Goal: Task Accomplishment & Management: Complete application form

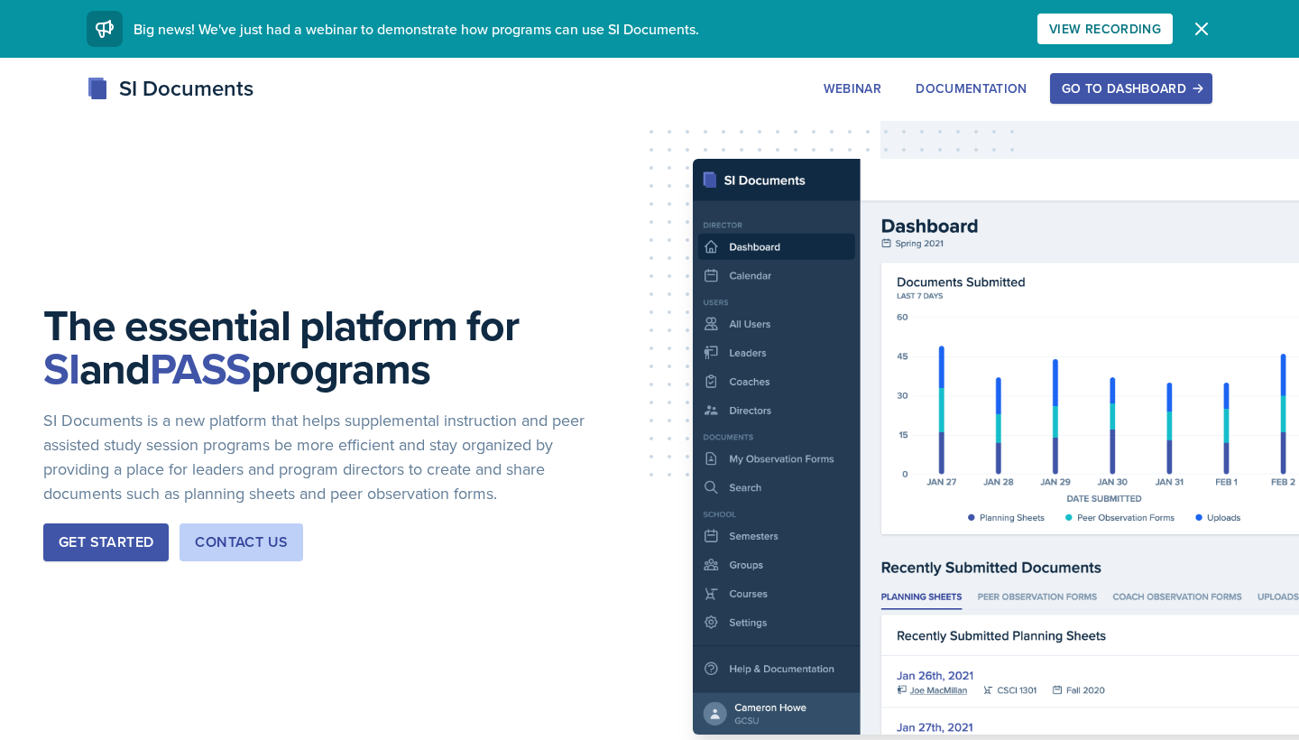
click at [1132, 81] on div "Go to Dashboard" at bounding box center [1131, 88] width 139 height 14
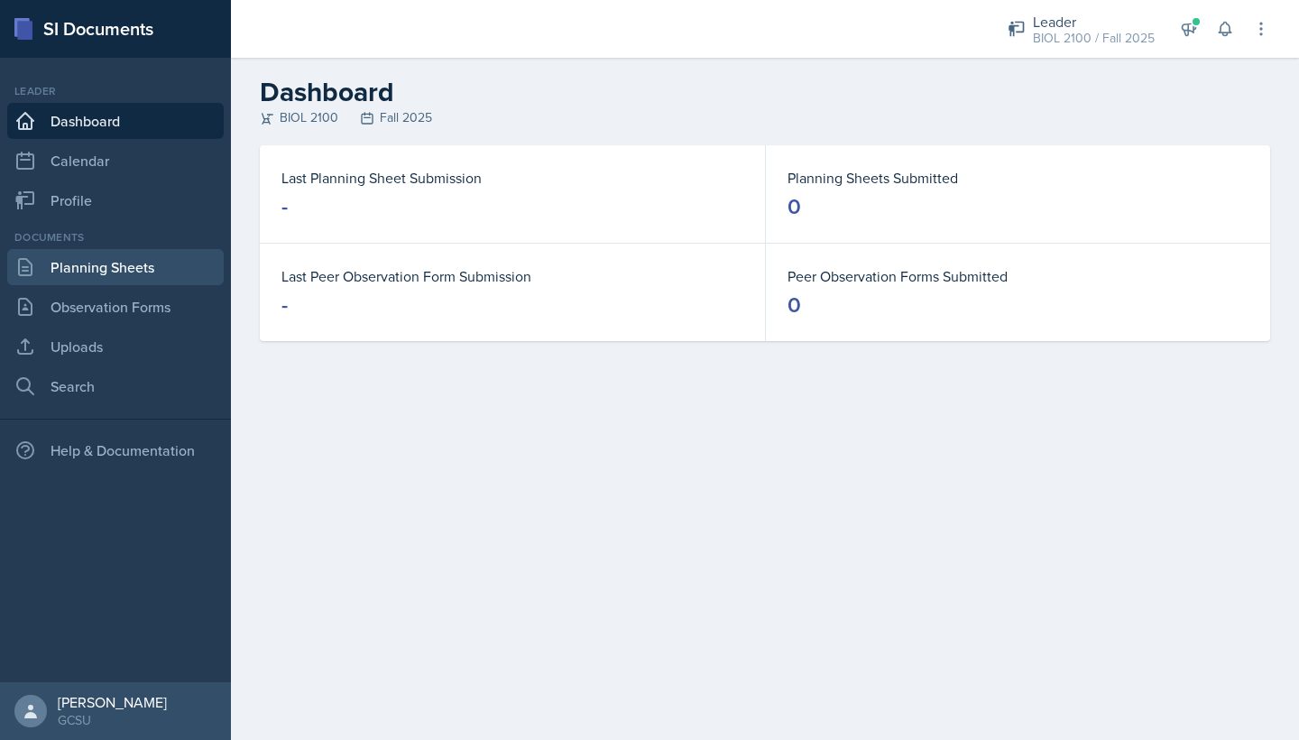
click at [127, 261] on link "Planning Sheets" at bounding box center [115, 267] width 216 height 36
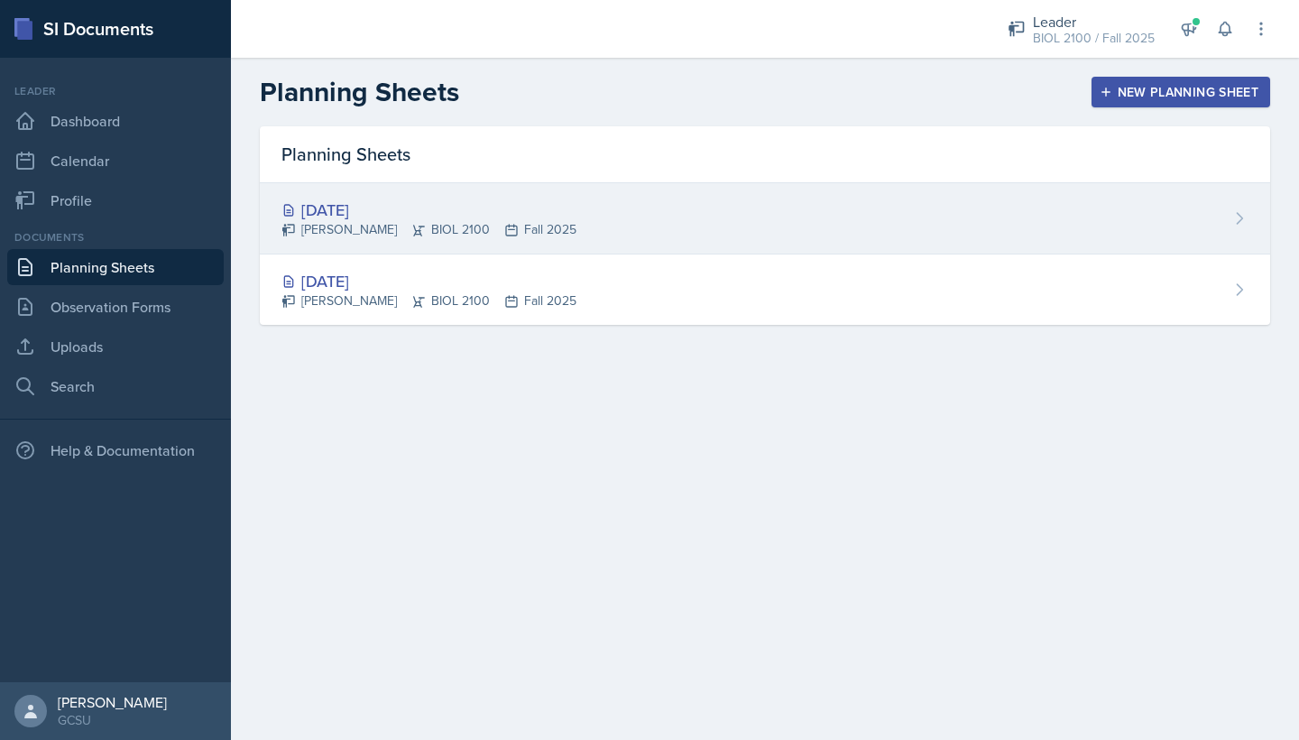
click at [362, 210] on div "[DATE]" at bounding box center [428, 210] width 295 height 24
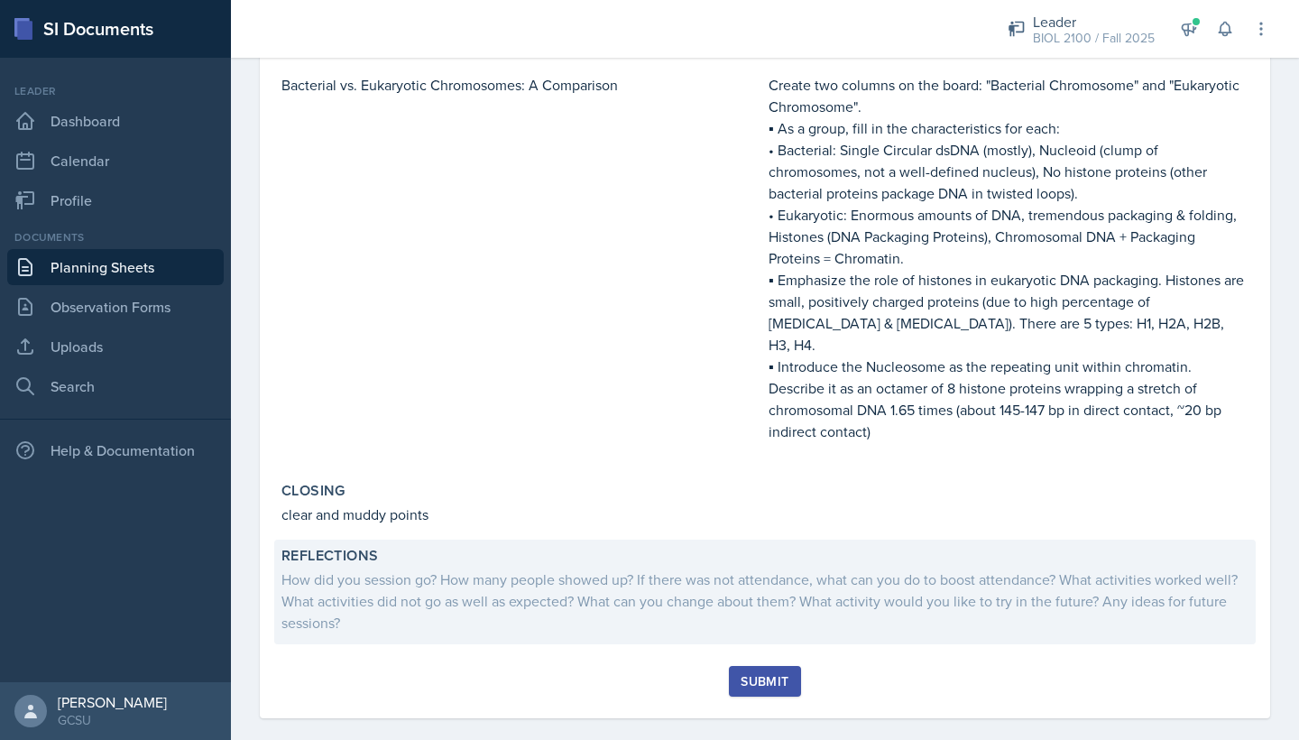
click at [511, 568] on div "How did you session go? How many people showed up? If there was not attendance,…" at bounding box center [764, 600] width 967 height 65
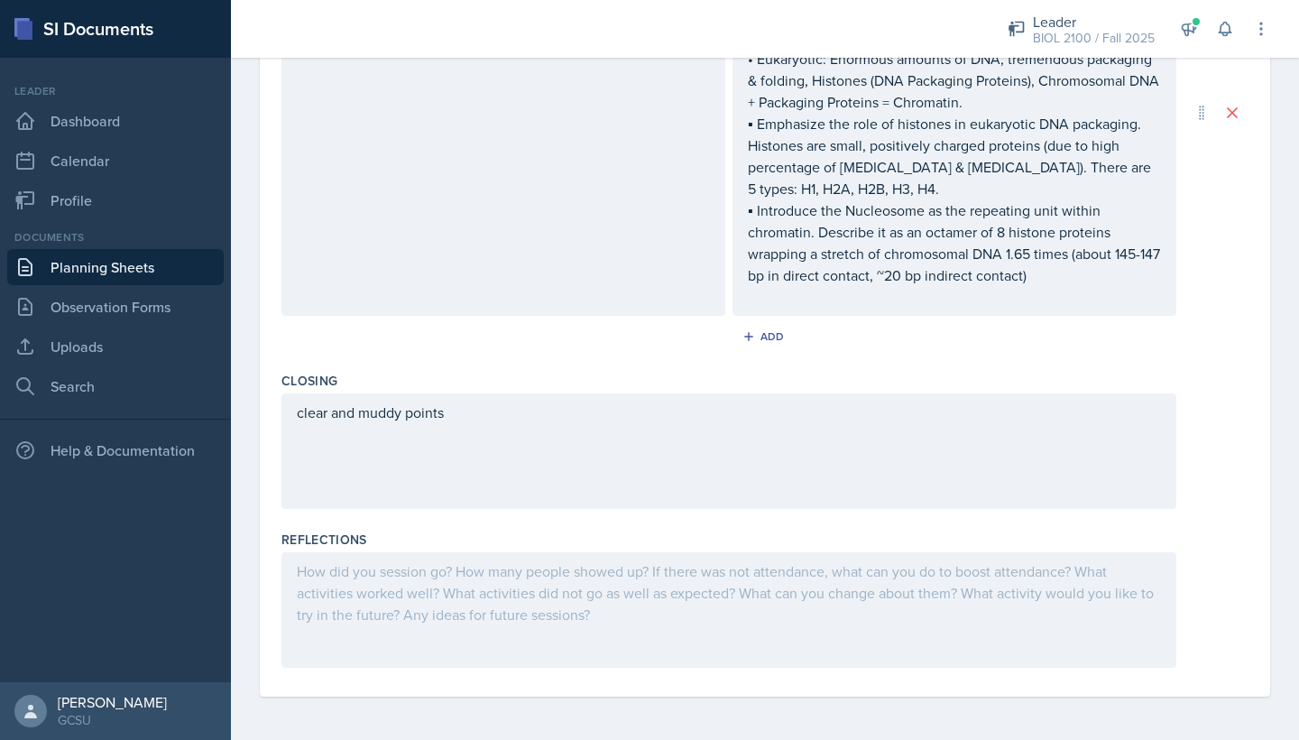
scroll to position [1341, 0]
click at [468, 557] on div at bounding box center [728, 609] width 895 height 115
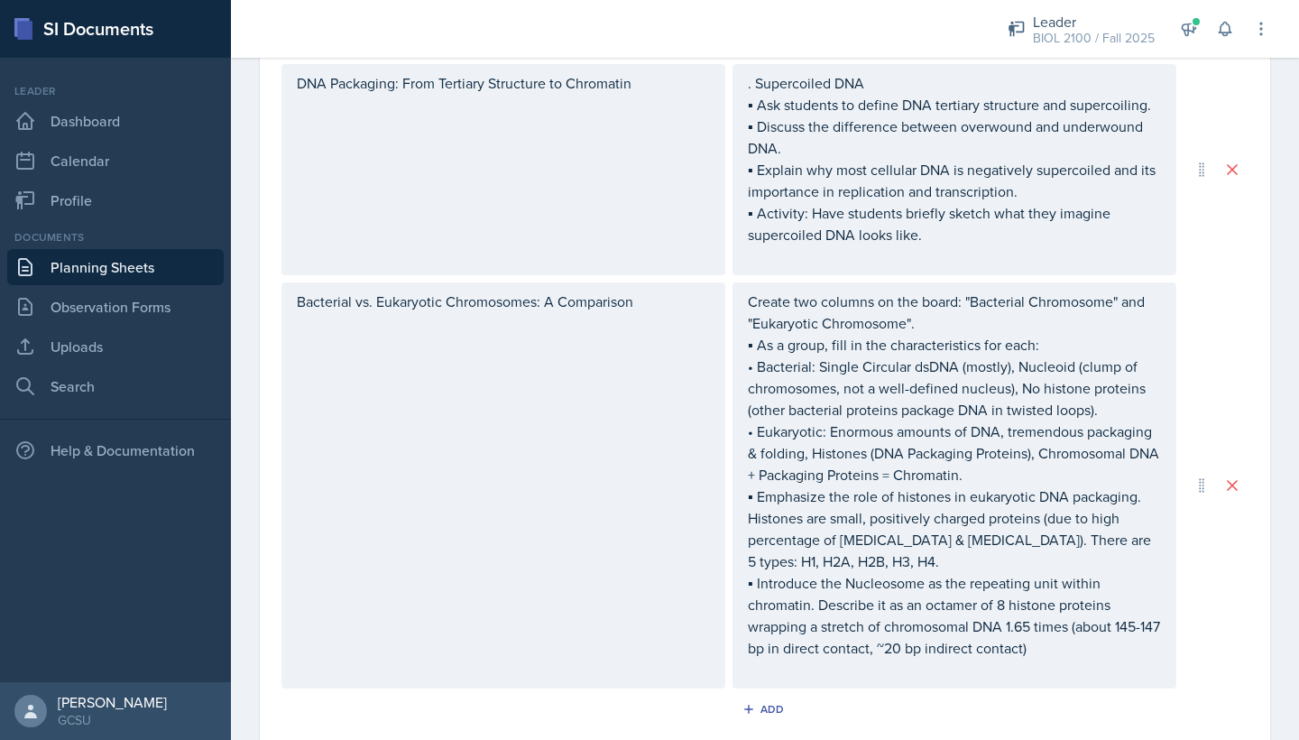
scroll to position [101, 0]
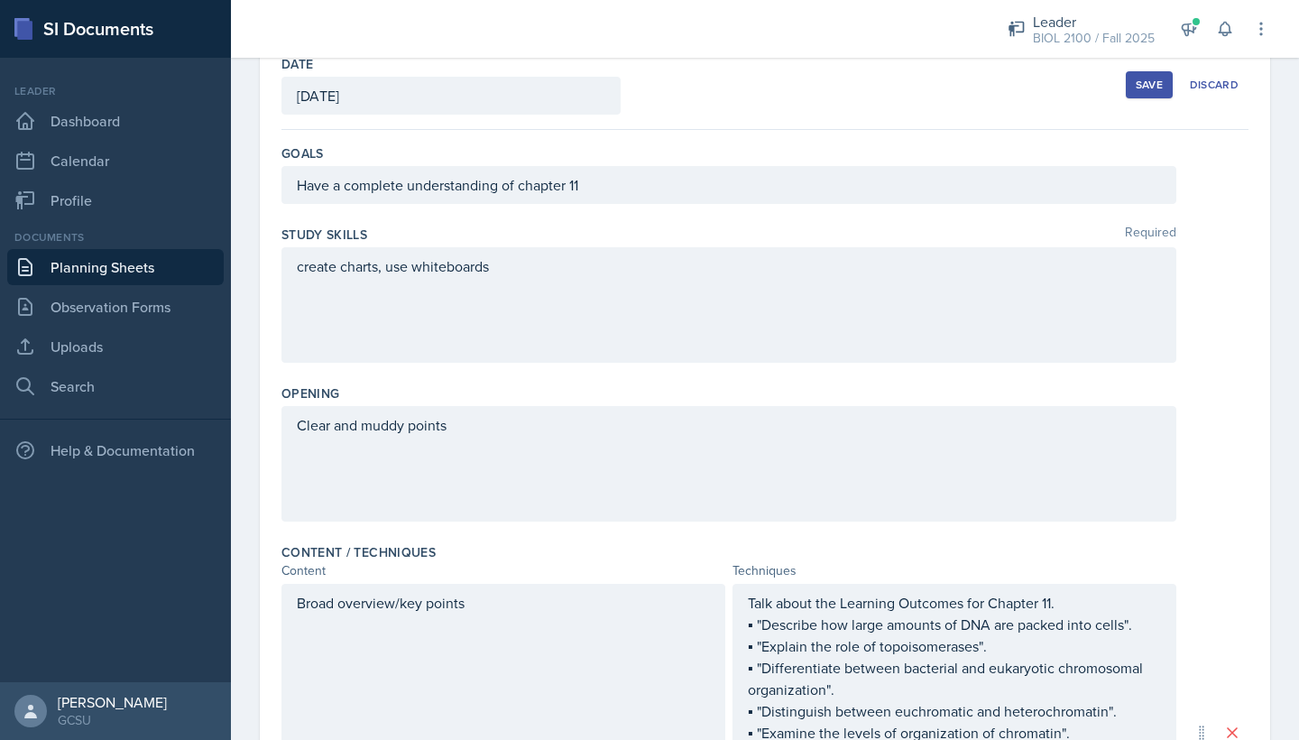
click at [1135, 80] on button "Save" at bounding box center [1149, 84] width 47 height 27
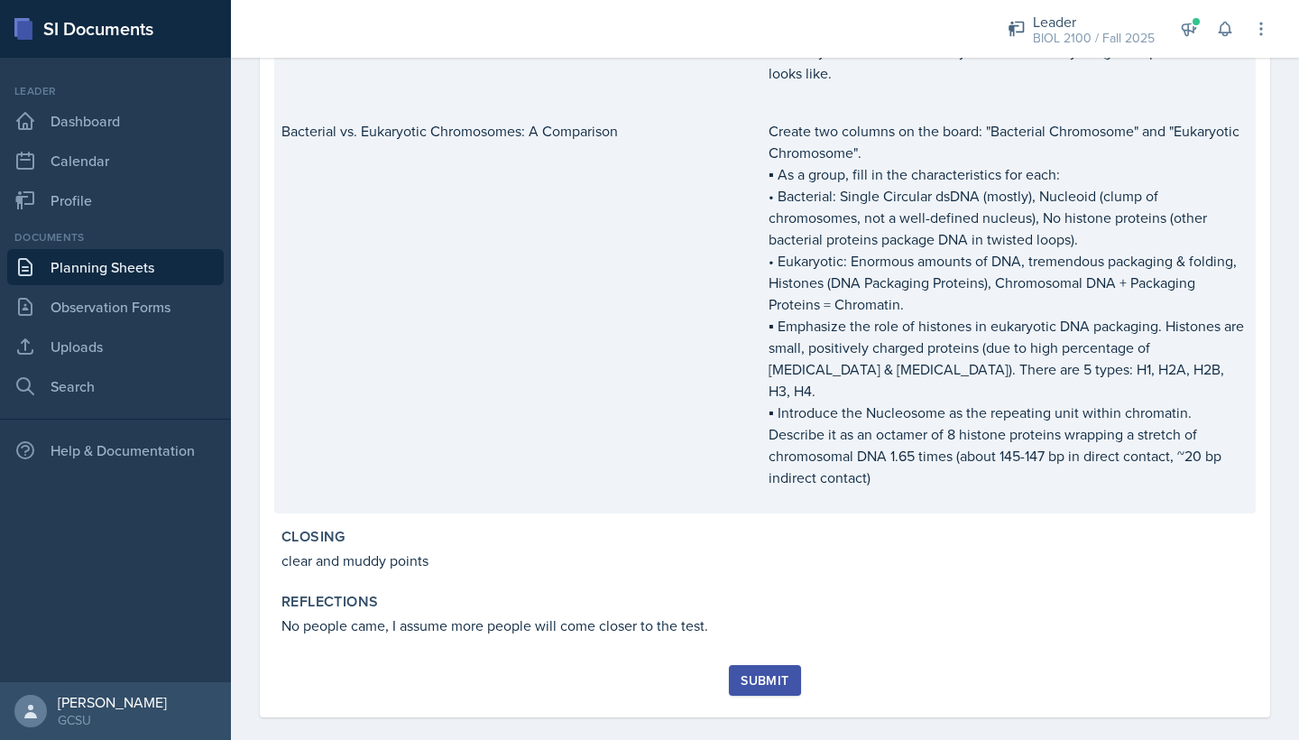
scroll to position [794, 0]
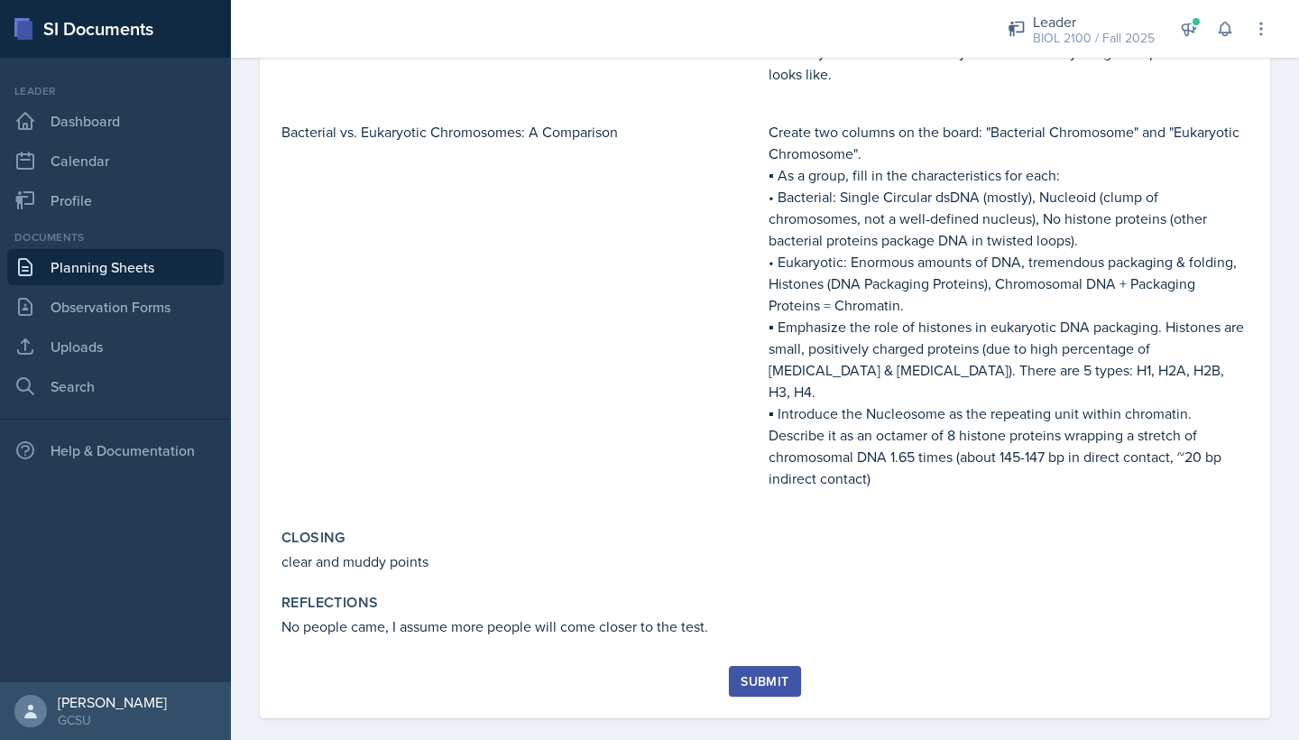
click at [778, 674] on div "Submit" at bounding box center [765, 681] width 48 height 14
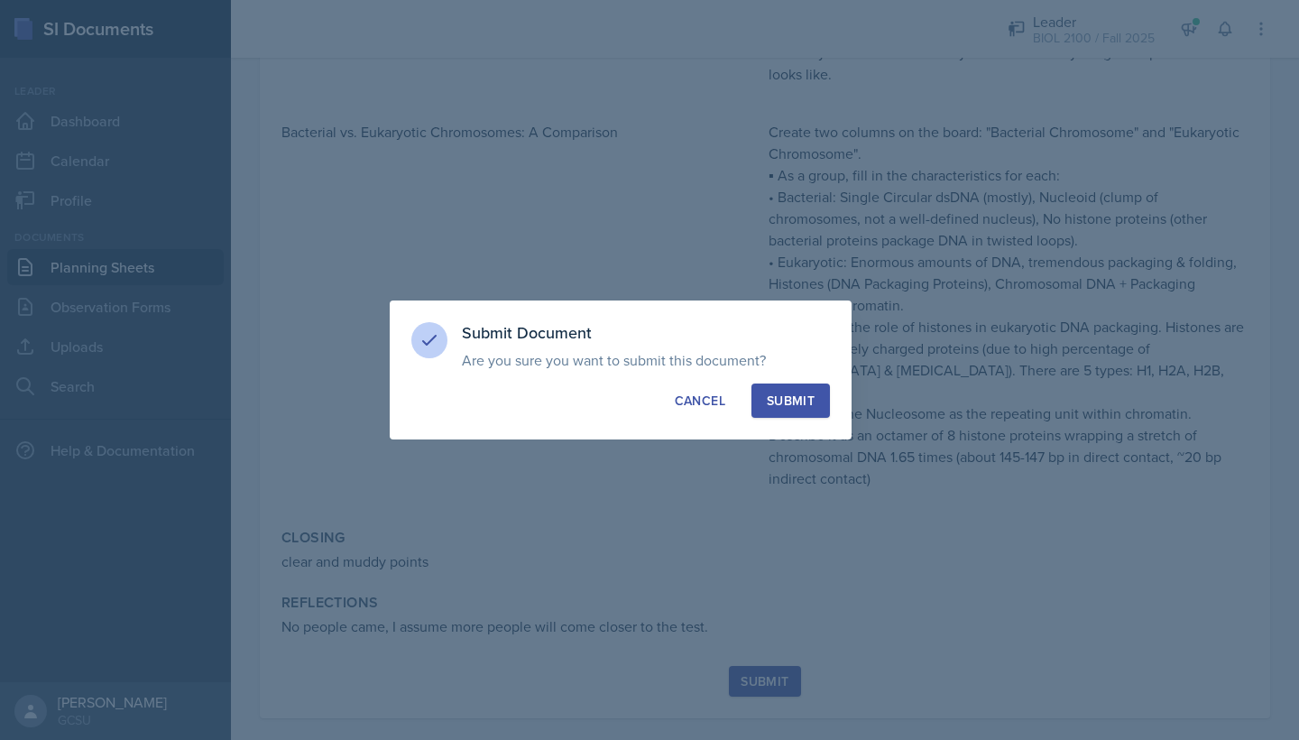
click at [792, 405] on div "Submit" at bounding box center [791, 400] width 48 height 18
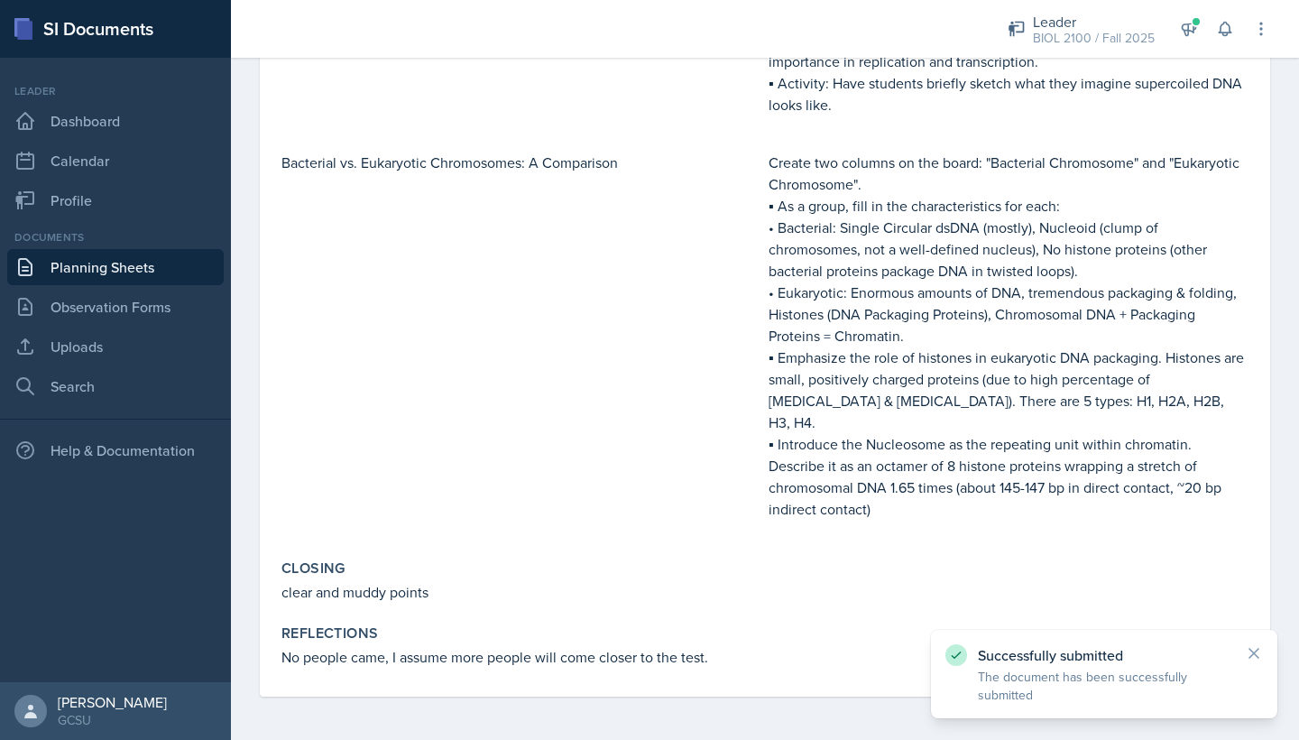
scroll to position [741, 0]
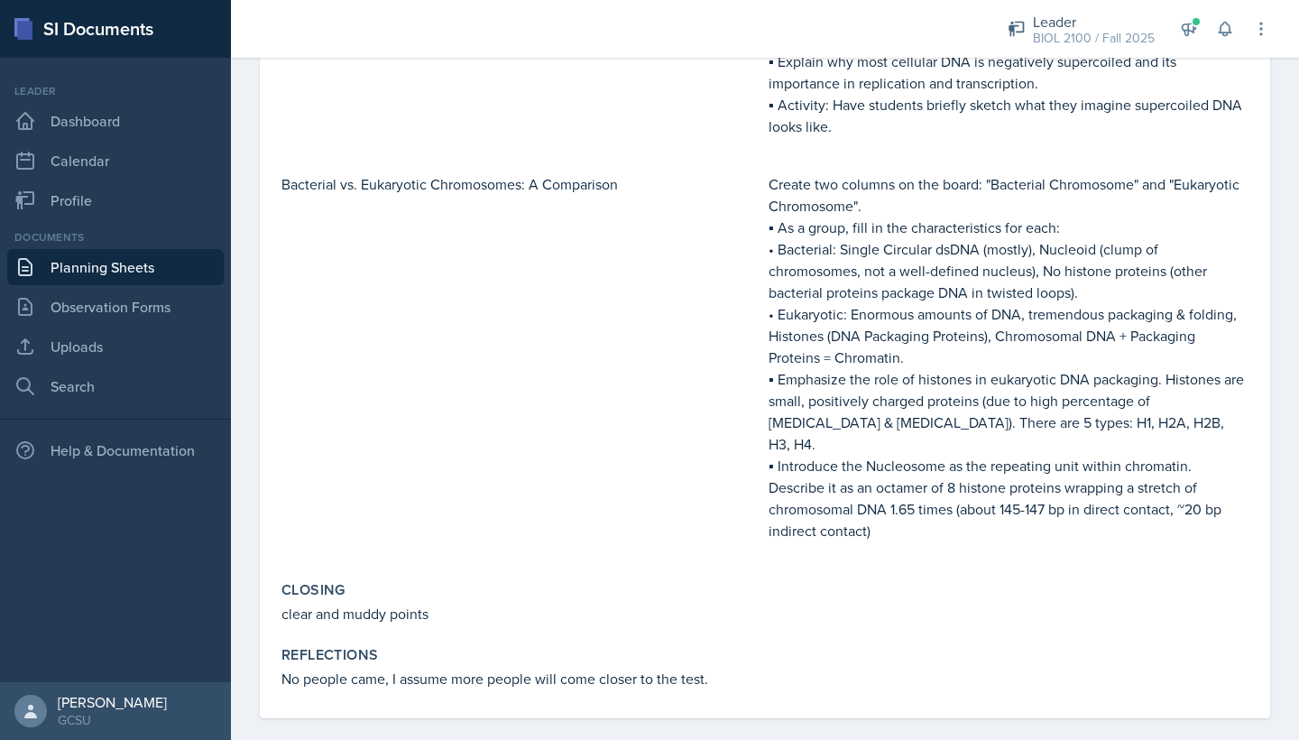
click at [662, 125] on div "DNA Packaging: From Tertiary Structure to Chromatin" at bounding box center [521, 71] width 480 height 170
